Goal: Find specific page/section: Find specific page/section

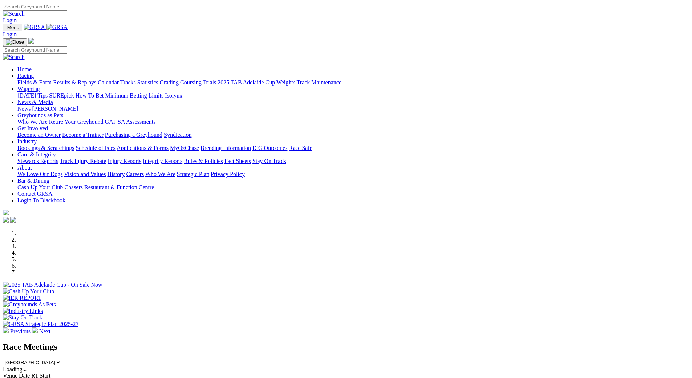
click at [34, 73] on link "Racing" at bounding box center [25, 76] width 16 height 6
click at [52, 79] on link "Fields & Form" at bounding box center [34, 82] width 34 height 6
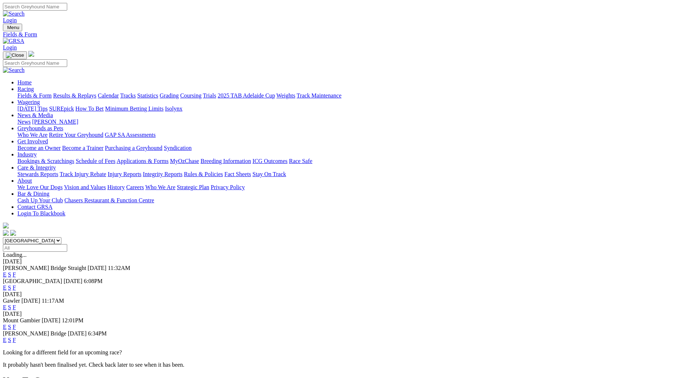
click at [16, 337] on link "F" at bounding box center [14, 340] width 3 height 6
click at [16, 324] on link "F" at bounding box center [14, 327] width 3 height 6
